Goal: Task Accomplishment & Management: Manage account settings

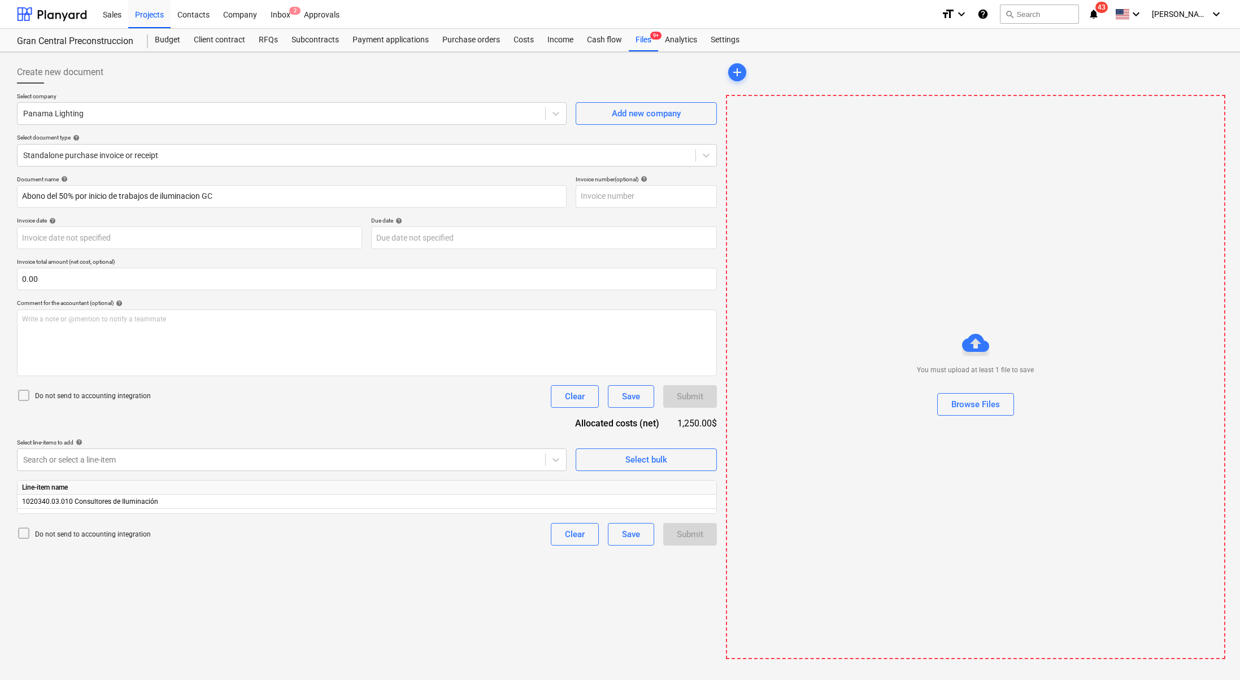
click at [1195, 15] on div "Contractor info fetching failed" at bounding box center [1081, 12] width 305 height 24
click at [1123, 14] on div "Contractor info fetching failed" at bounding box center [1081, 12] width 305 height 24
click at [6, 27] on div "Sales Projects Contacts Company Inbox 2 Approvals format_size keyboard_arrow_do…" at bounding box center [620, 14] width 1240 height 29
click at [65, 11] on div at bounding box center [52, 14] width 70 height 28
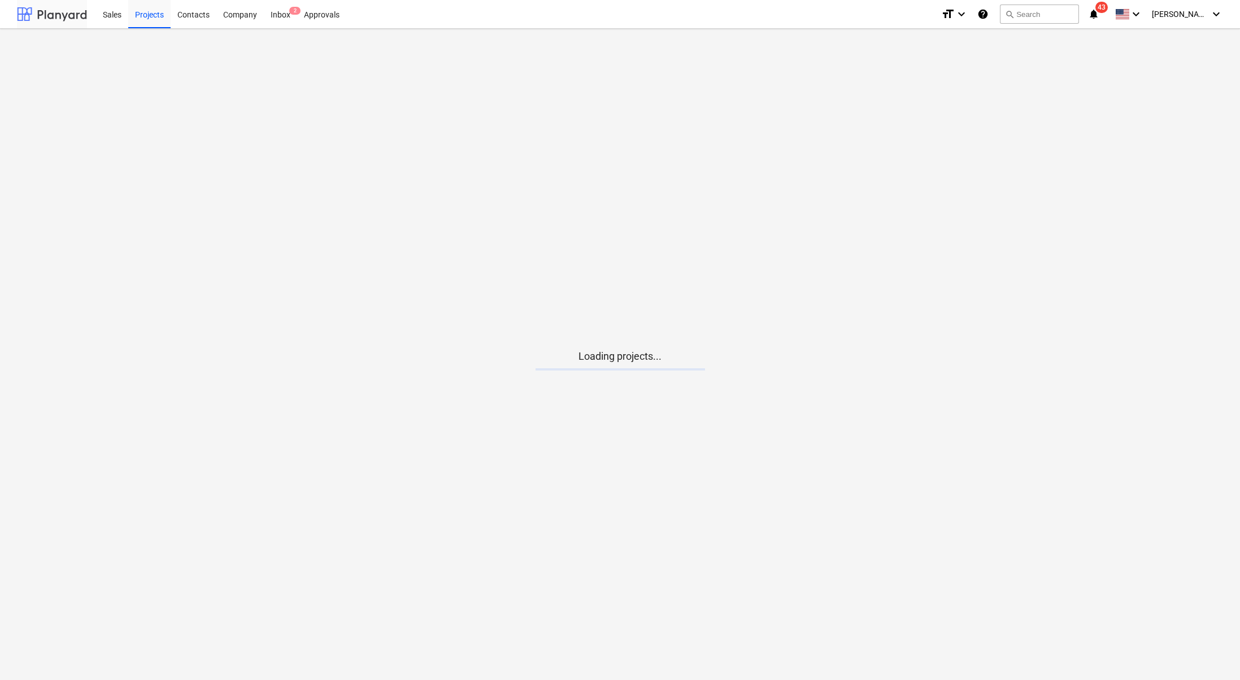
click at [65, 11] on div at bounding box center [52, 14] width 70 height 28
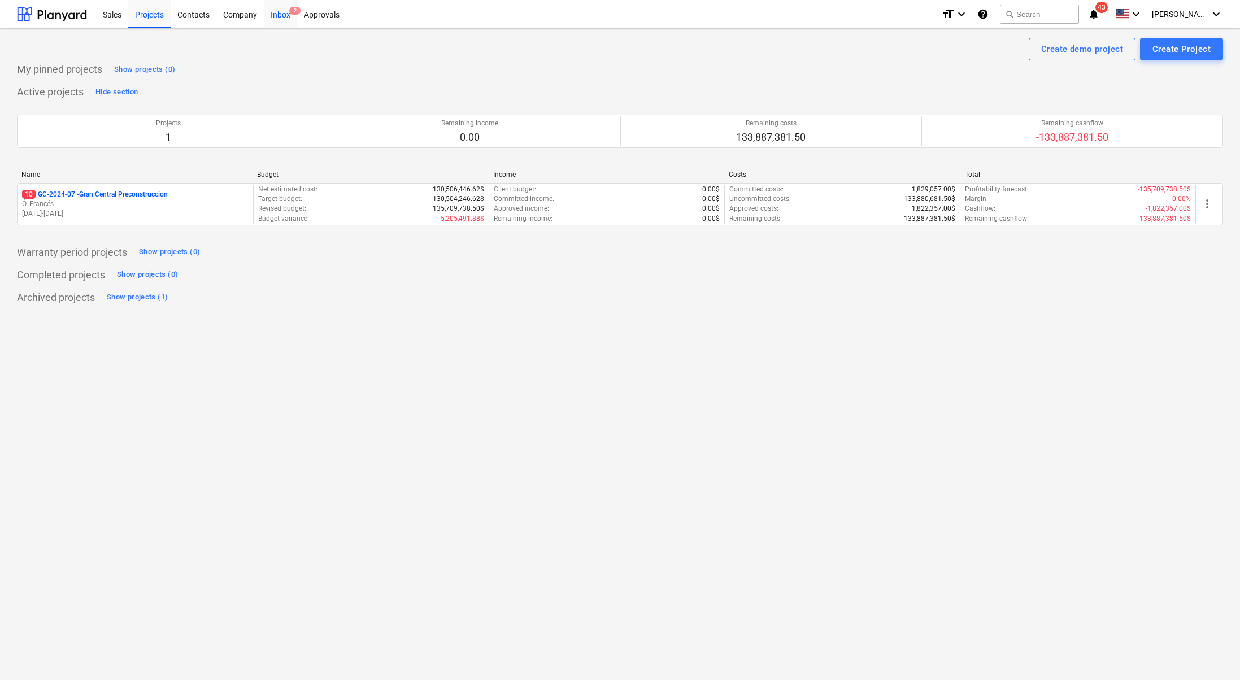
click at [267, 14] on div "Inbox 2" at bounding box center [280, 13] width 33 height 29
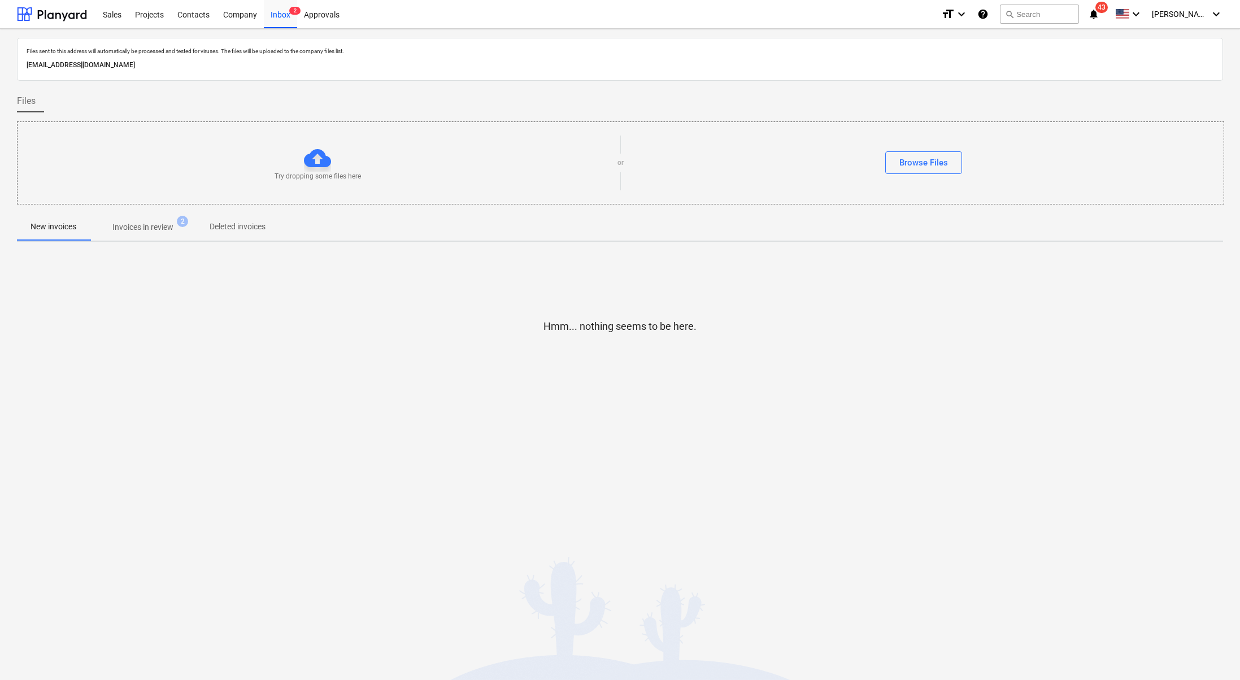
click at [1220, 17] on div "Contractor info fetching failed" at bounding box center [1081, 12] width 305 height 24
click at [1200, 10] on div "Contractor info fetching failed" at bounding box center [1081, 12] width 305 height 24
click at [1125, 8] on div "Contractor info fetching failed" at bounding box center [1081, 12] width 305 height 24
click at [1126, 15] on div "Contractor info fetching failed" at bounding box center [1081, 12] width 305 height 24
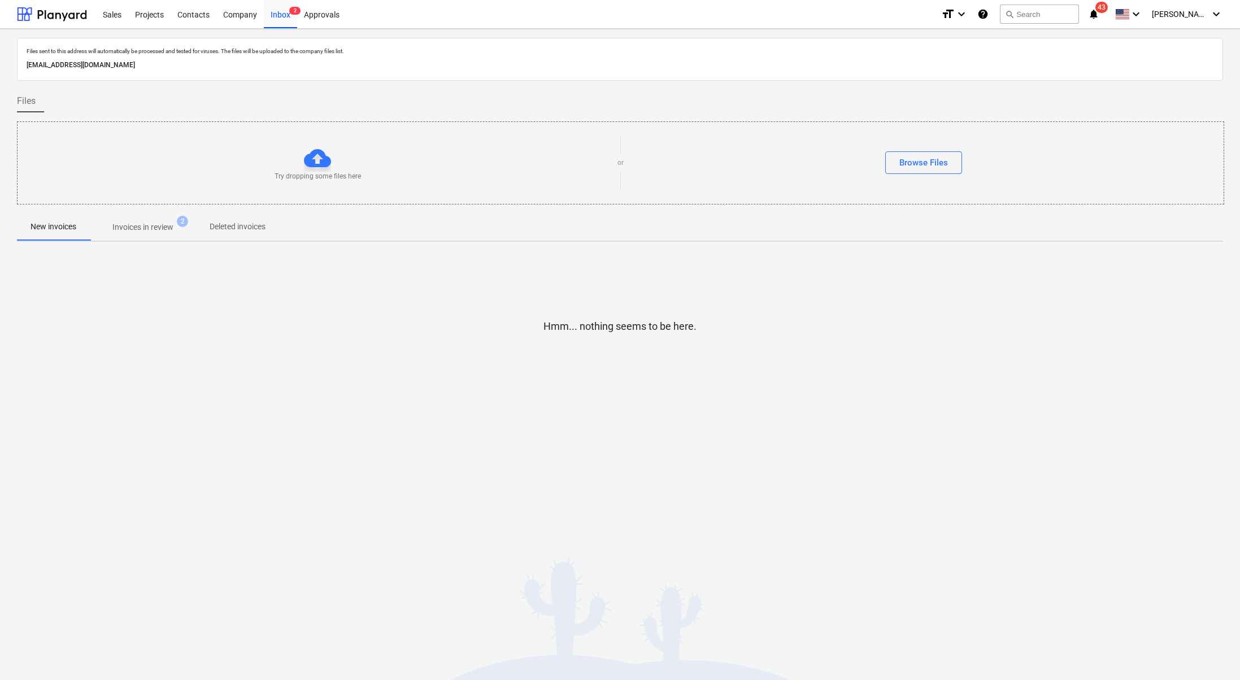
click at [7, 0] on div "Sales Projects Contacts Company Inbox 2 Approvals format_size keyboard_arrow_do…" at bounding box center [620, 14] width 1240 height 29
click at [50, 20] on div at bounding box center [52, 14] width 70 height 28
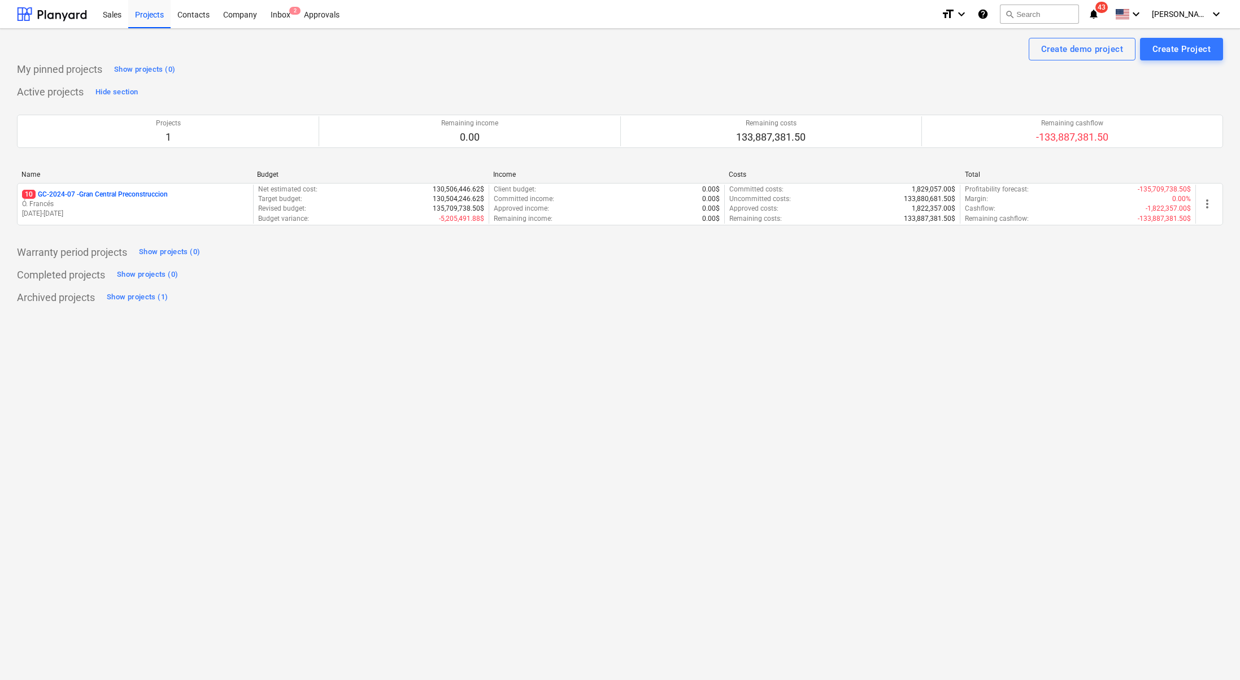
click at [1213, 14] on div "Contractor info fetching failed" at bounding box center [1081, 12] width 305 height 24
click at [1171, 12] on div "Contractor info fetching failed" at bounding box center [1081, 12] width 305 height 24
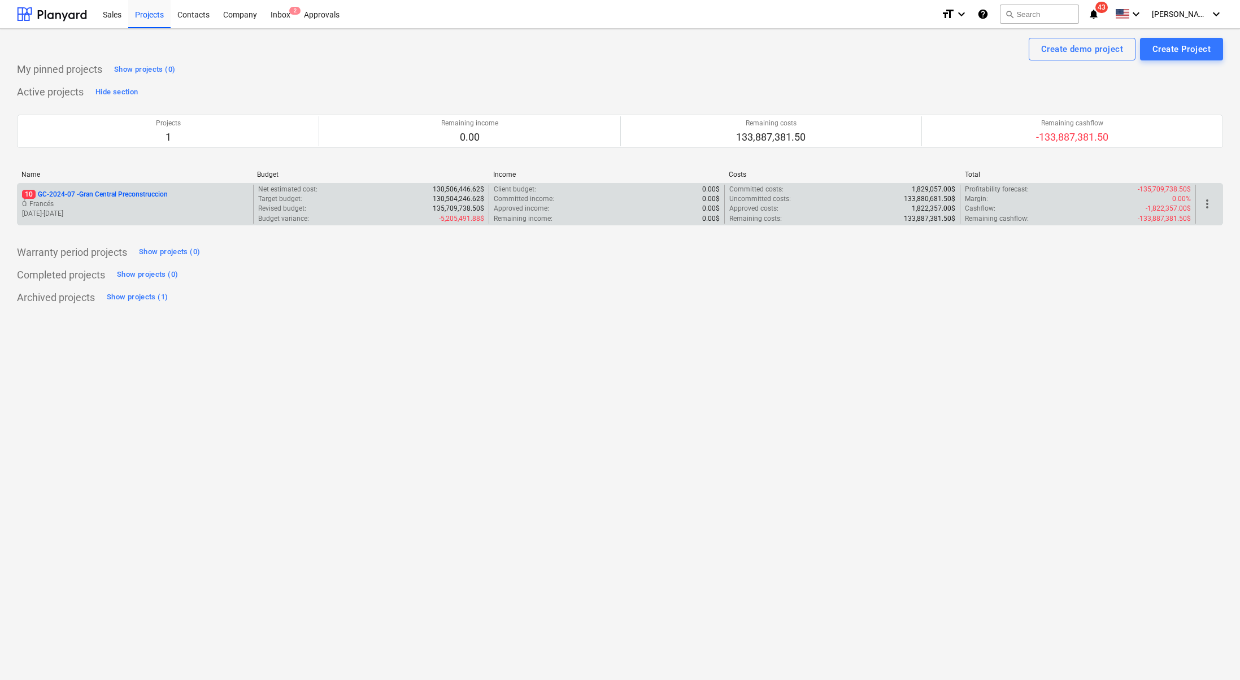
click at [115, 204] on p "Ó. Francés" at bounding box center [135, 204] width 226 height 10
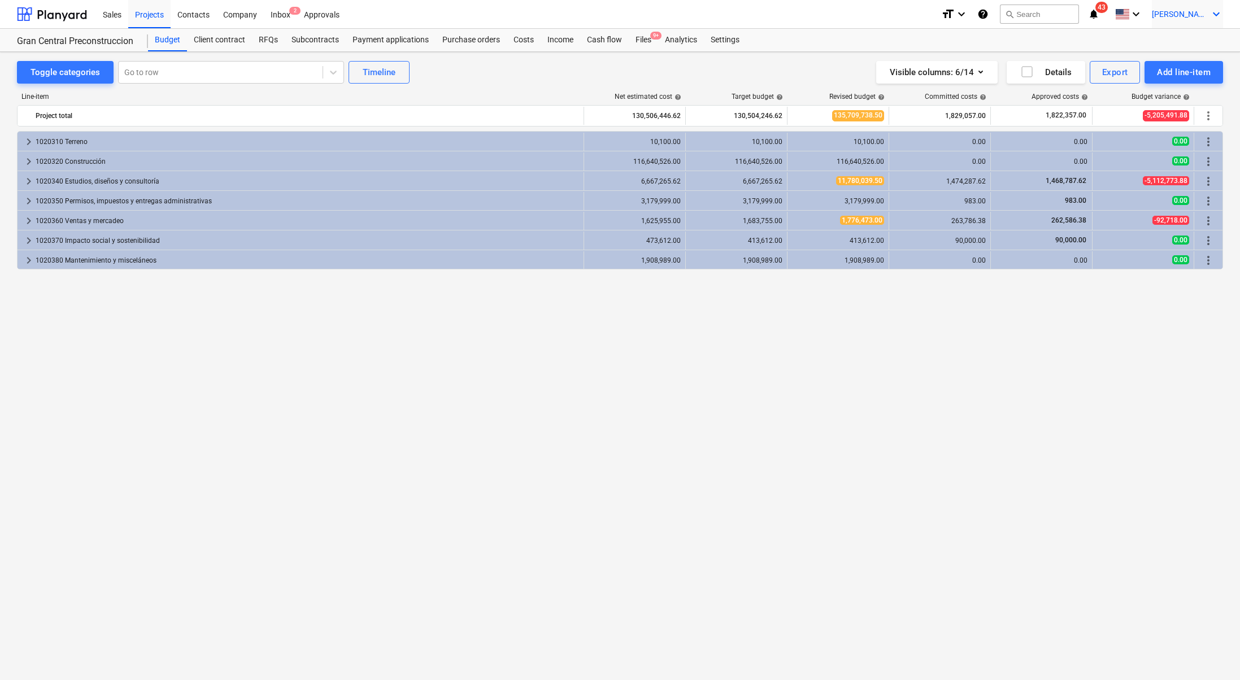
click at [1213, 8] on icon "keyboard_arrow_down" at bounding box center [1216, 14] width 14 height 14
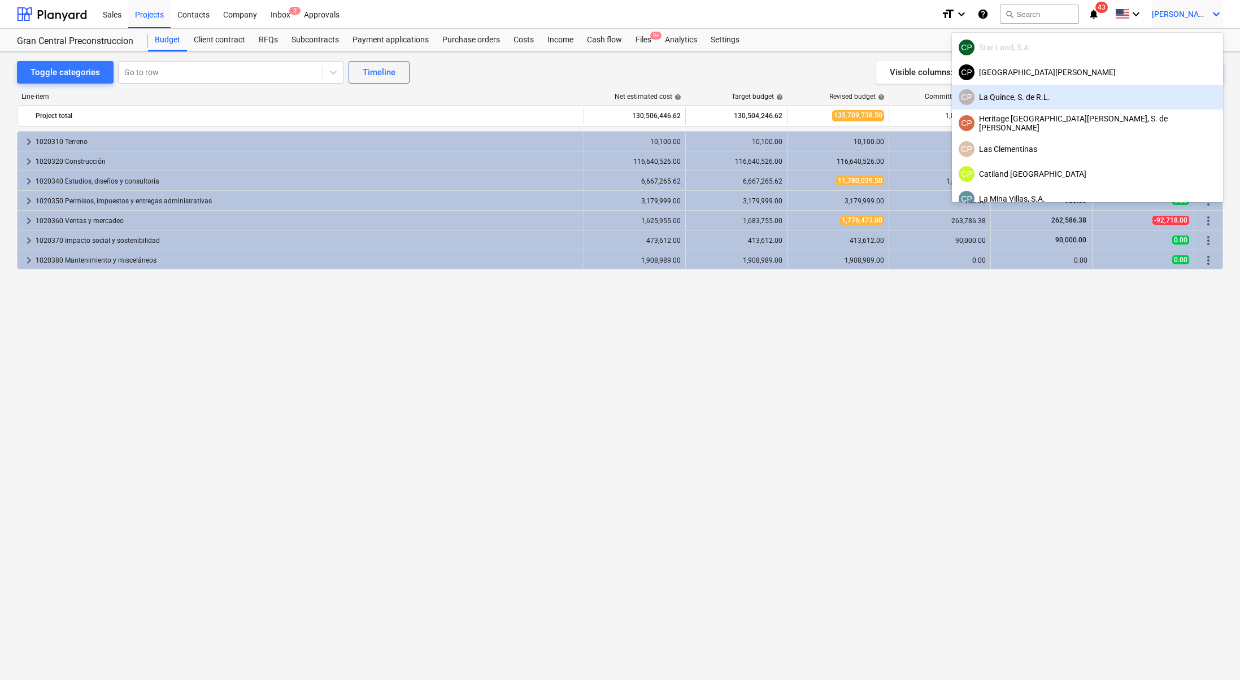
click at [1154, 85] on div "[PERSON_NAME], S. de [PERSON_NAME]" at bounding box center [1087, 97] width 271 height 25
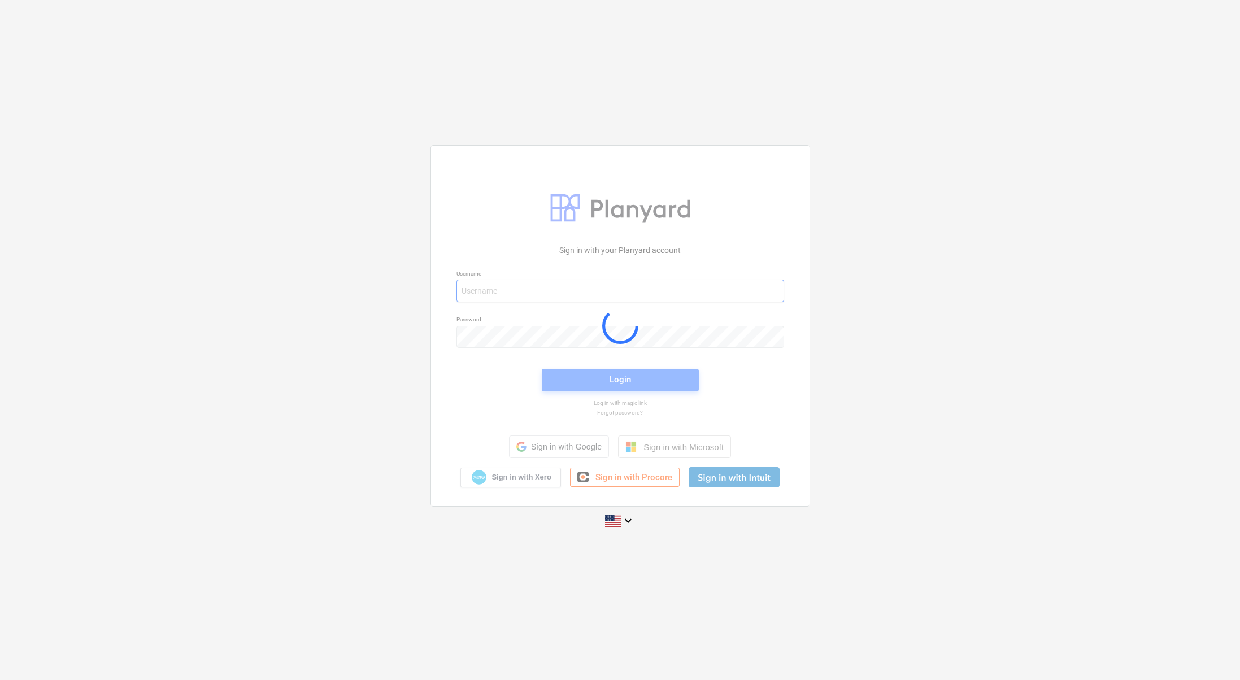
type input "[PERSON_NAME][EMAIL_ADDRESS][DOMAIN_NAME]"
